Goal: Transaction & Acquisition: Register for event/course

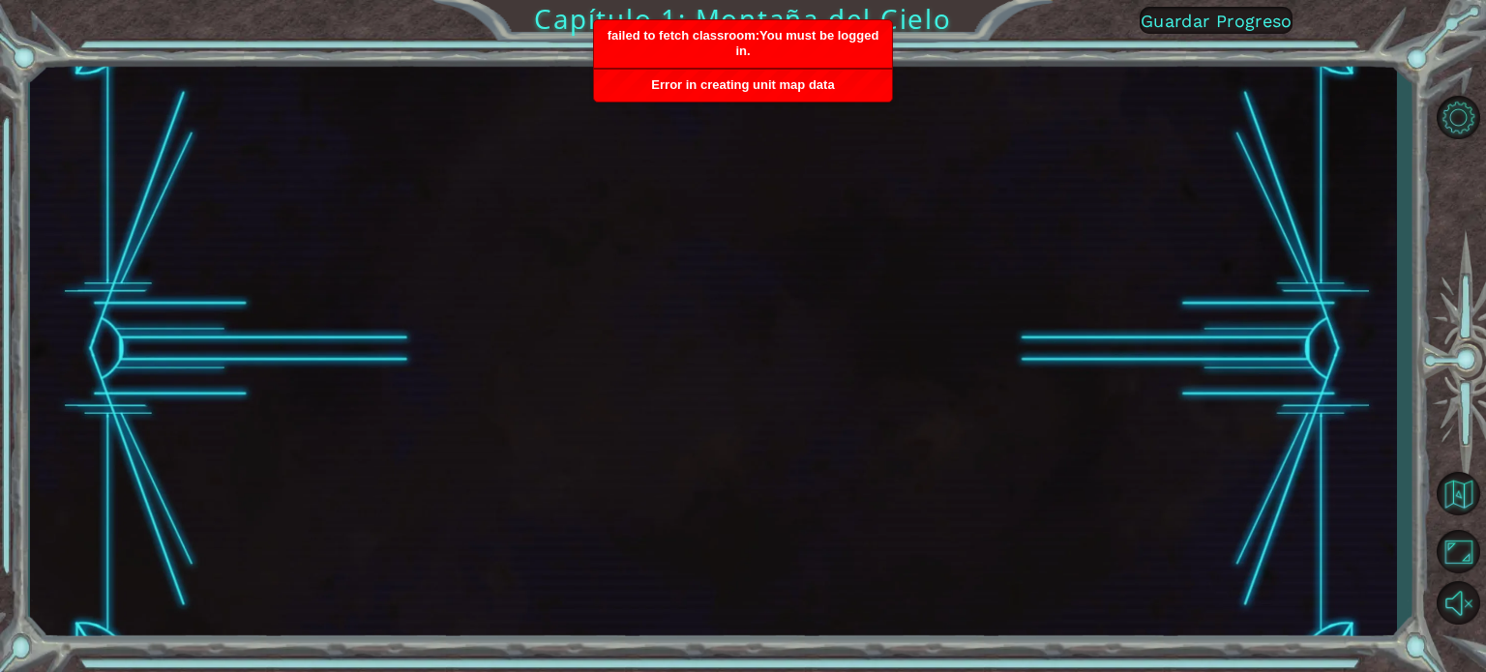
click at [779, 34] on span "failed to fetch classroom:You must be logged in." at bounding box center [744, 43] width 272 height 30
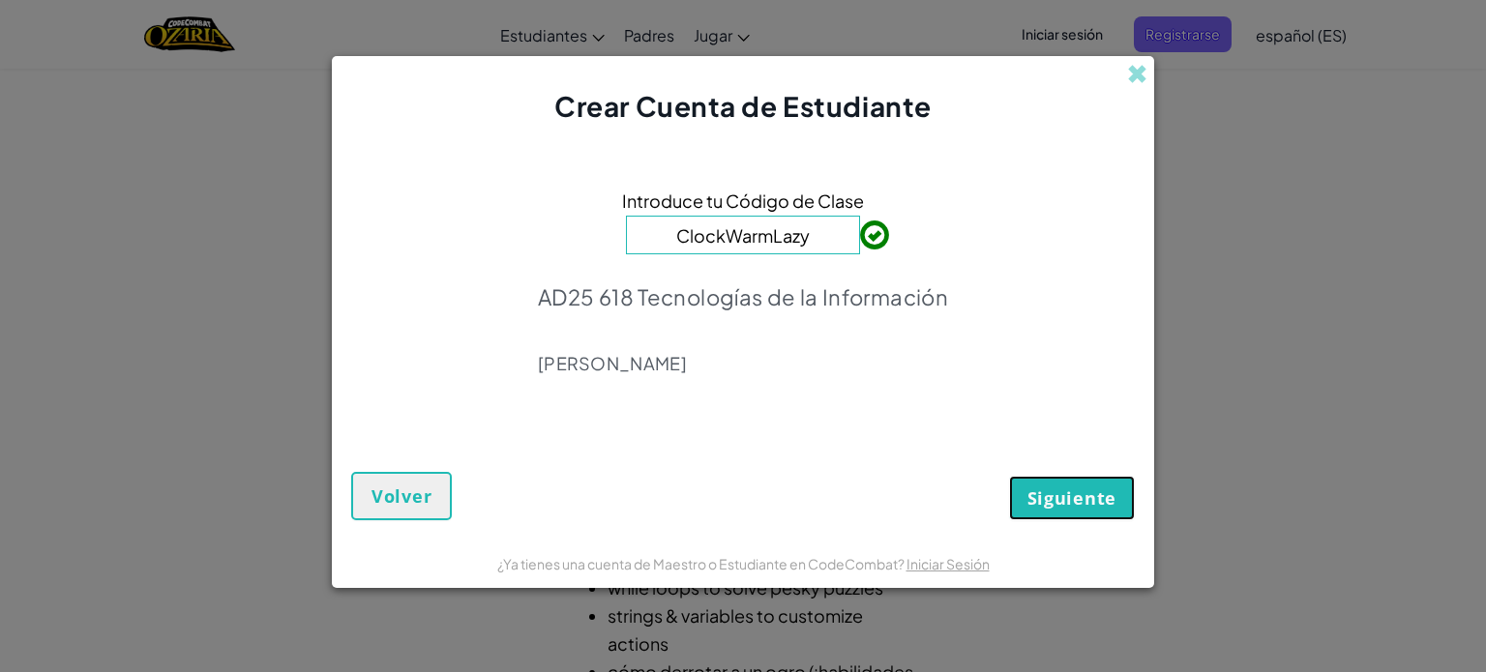
click at [1074, 502] on span "Siguiente" at bounding box center [1071, 498] width 89 height 23
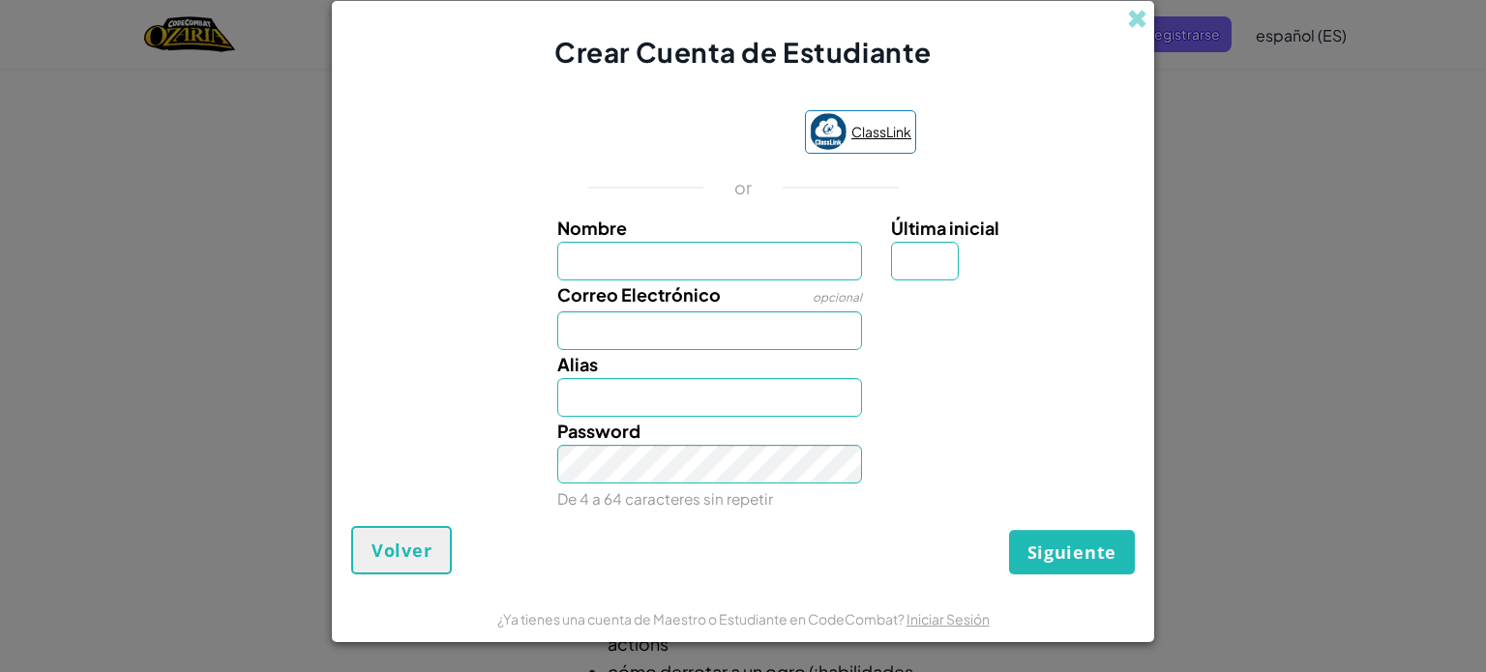
click at [867, 134] on span "ClassLink" at bounding box center [881, 132] width 60 height 28
click at [716, 275] on input "Nombre" at bounding box center [710, 261] width 306 height 39
click at [588, 308] on label "Correo Electrónico" at bounding box center [639, 295] width 164 height 28
click at [588, 312] on input "Correo Electrónico" at bounding box center [710, 331] width 306 height 39
click at [608, 340] on input "Correo Electrónico" at bounding box center [710, 331] width 306 height 39
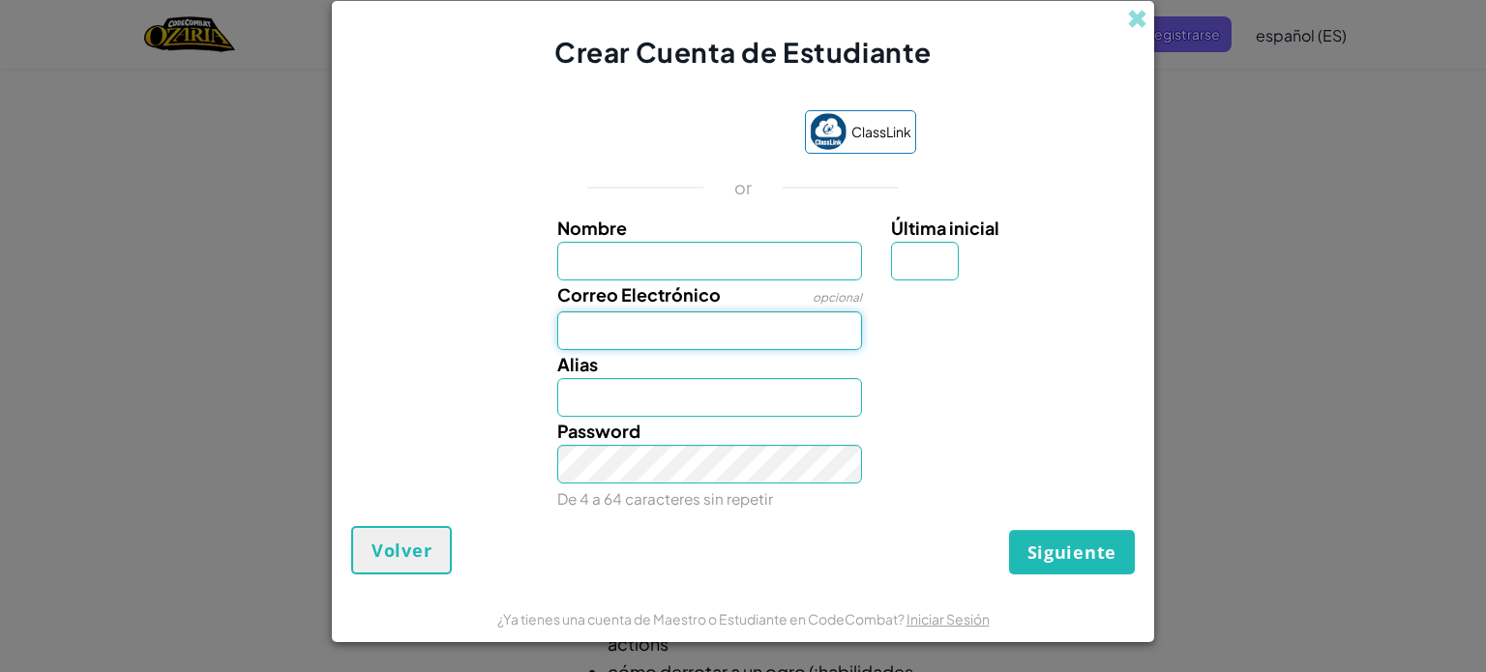
type input "[EMAIL_ADDRESS][DOMAIN_NAME]"
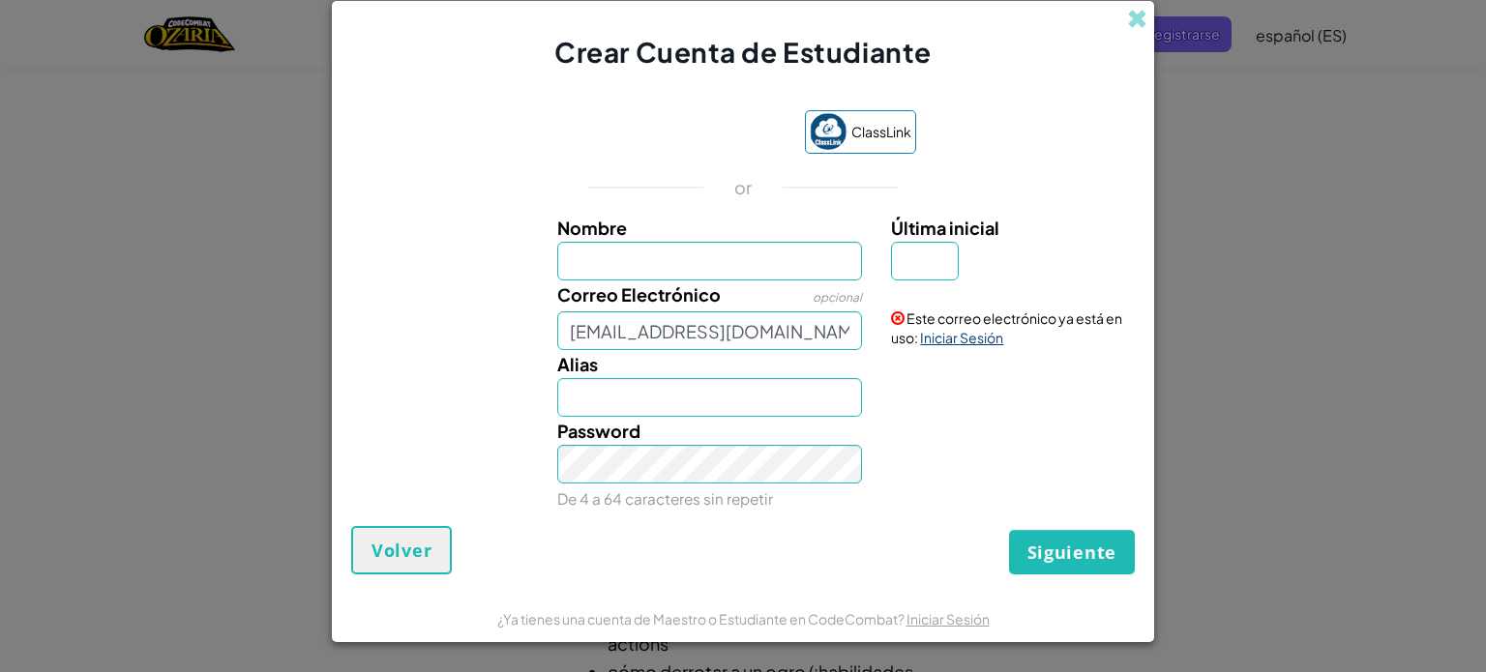
click at [952, 336] on link "Iniciar Sesión" at bounding box center [961, 337] width 83 height 17
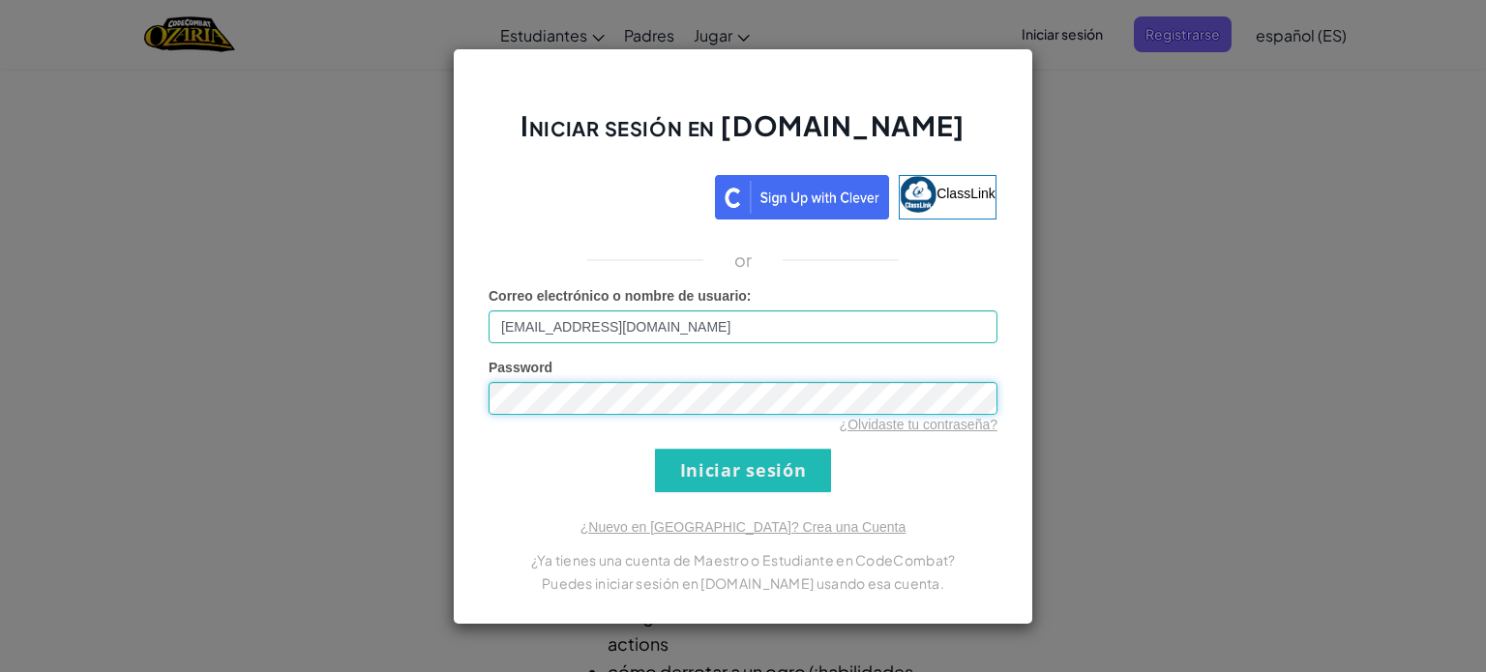
click at [655, 449] on input "Iniciar sesión" at bounding box center [743, 471] width 176 height 44
